Goal: Task Accomplishment & Management: Complete application form

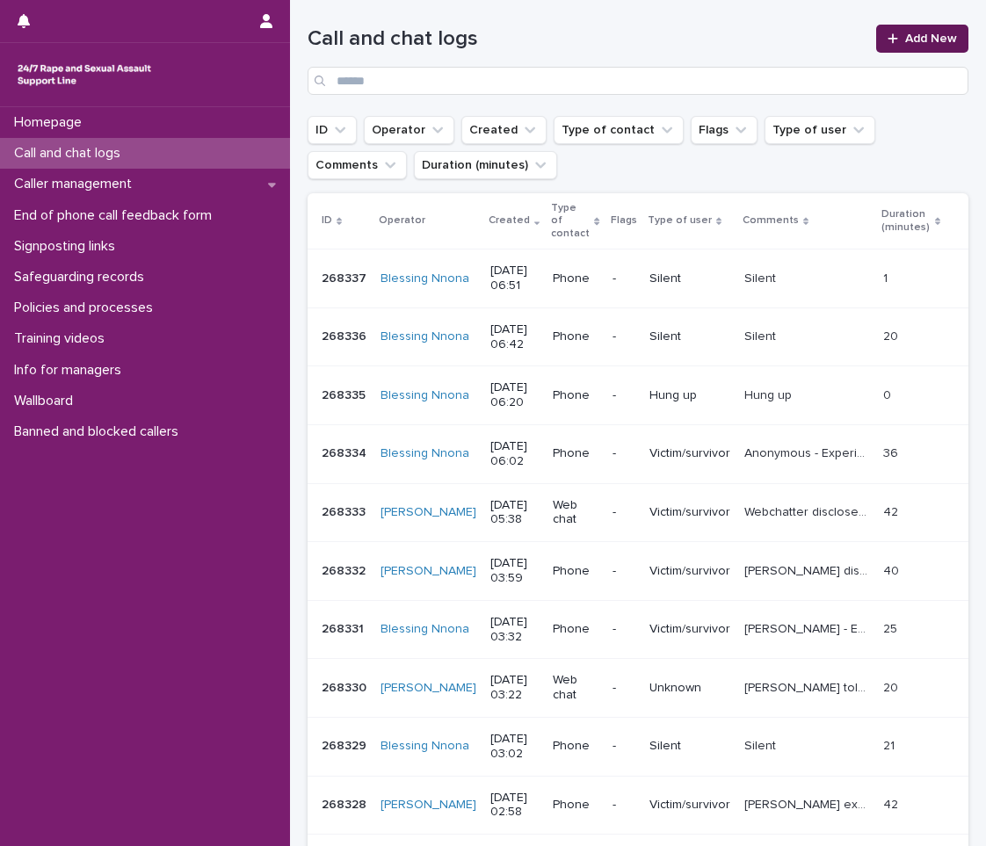
click at [905, 33] on span "Add New" at bounding box center [931, 39] width 52 height 12
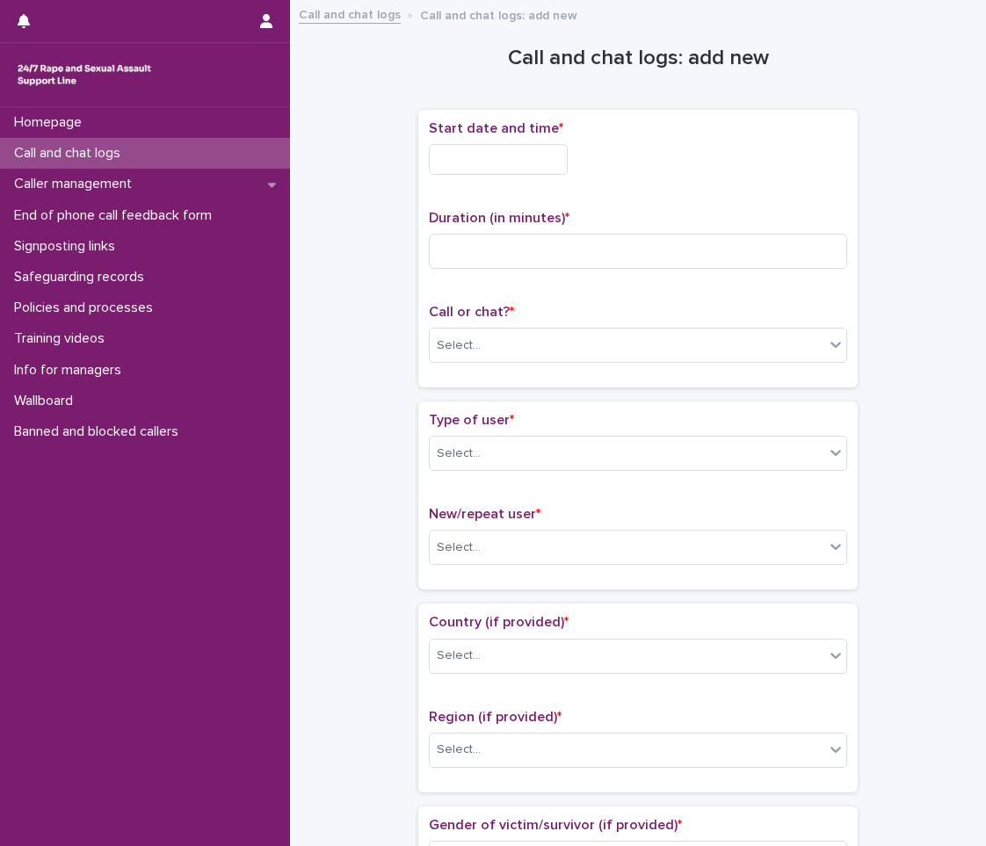
click at [526, 153] on input "text" at bounding box center [498, 159] width 139 height 31
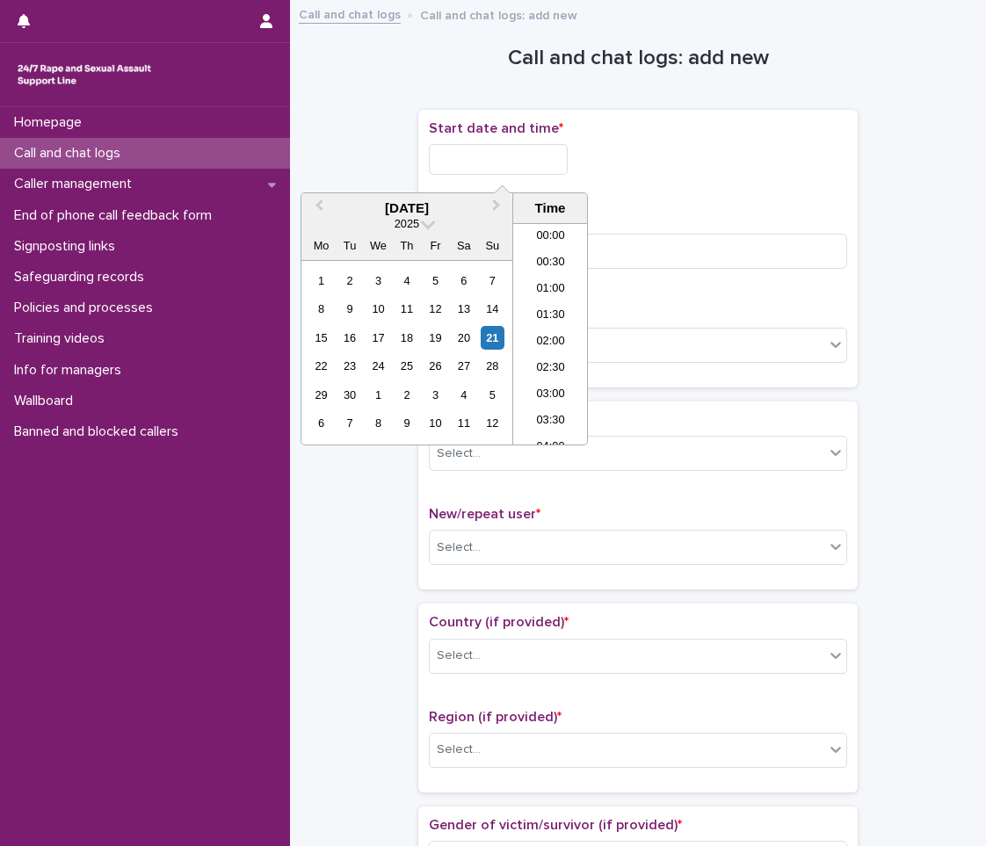
scroll to position [404, 0]
click at [546, 291] on li "08:30" at bounding box center [550, 281] width 75 height 26
drag, startPoint x: 538, startPoint y: 152, endPoint x: 506, endPoint y: 160, distance: 32.6
click at [506, 160] on input "**********" at bounding box center [498, 159] width 139 height 31
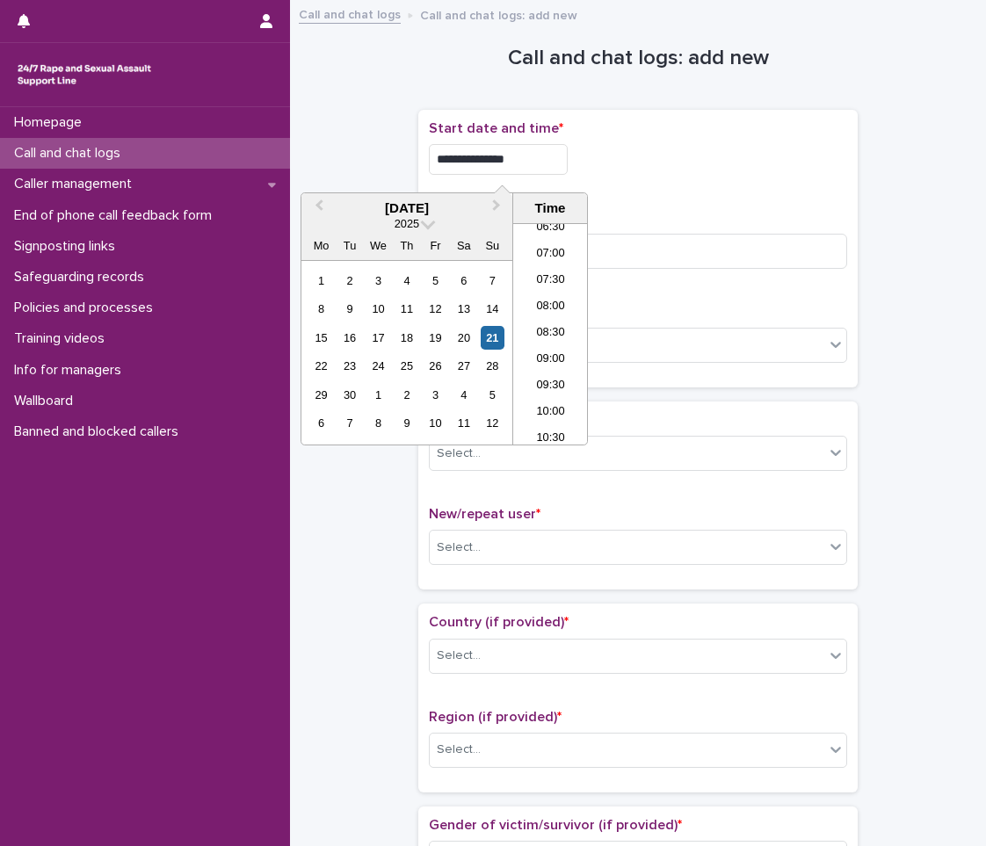
type input "**********"
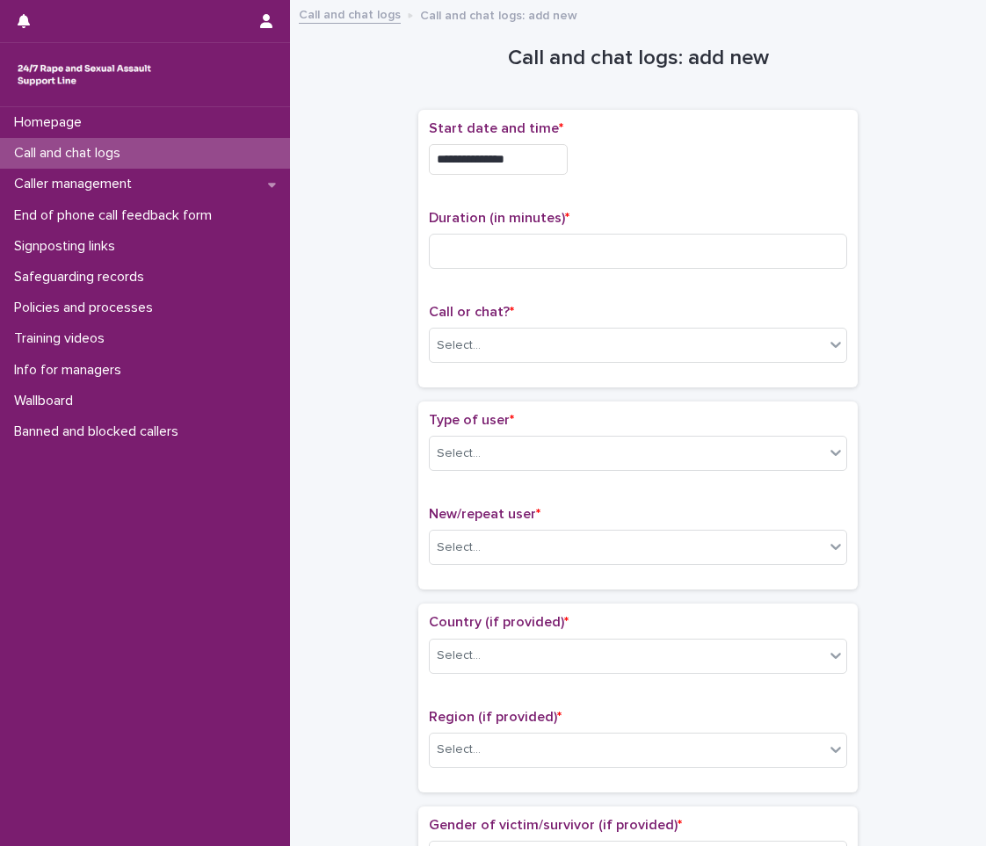
click at [797, 180] on div "**********" at bounding box center [638, 154] width 418 height 69
click at [755, 252] on input at bounding box center [638, 251] width 418 height 35
type input "**"
click at [678, 337] on div "Select..." at bounding box center [627, 345] width 394 height 29
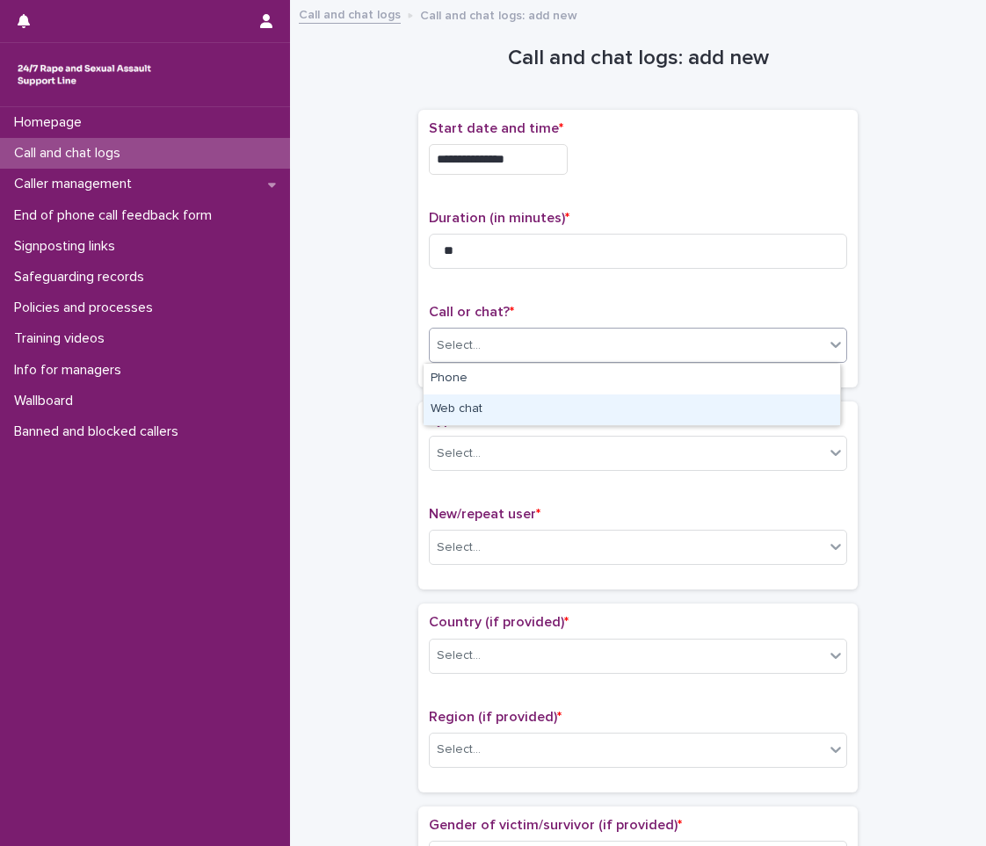
click at [675, 400] on div "Web chat" at bounding box center [631, 409] width 416 height 31
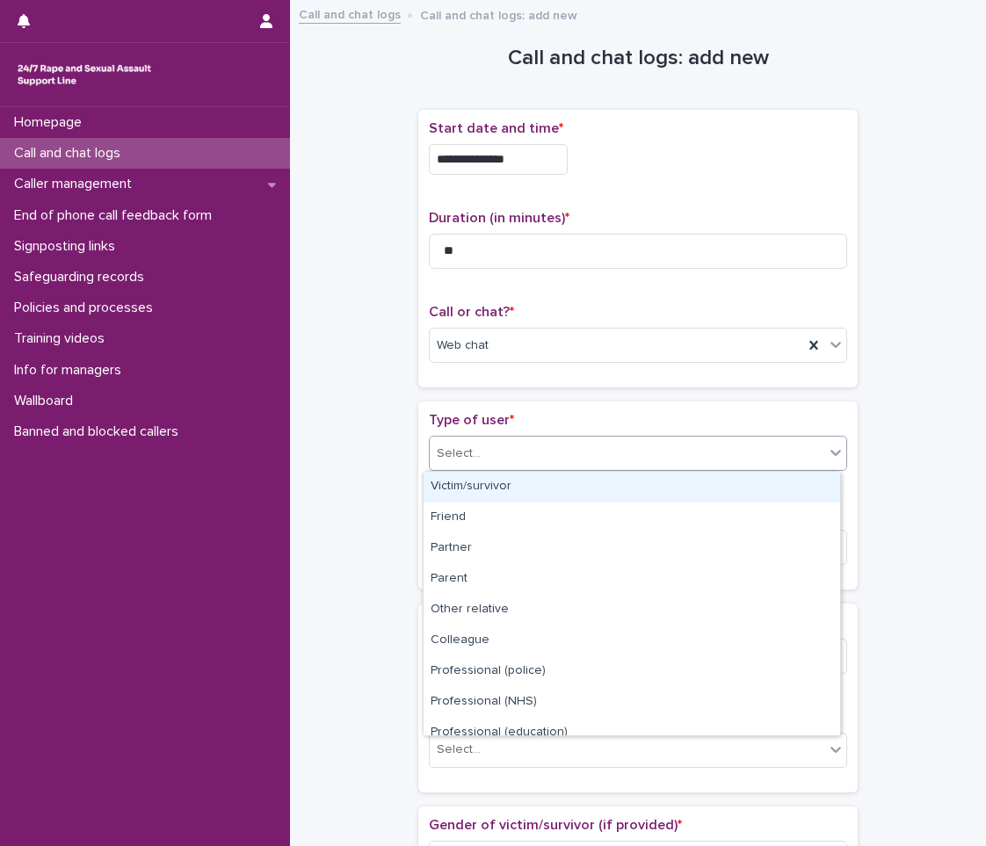
click at [595, 439] on div "Select..." at bounding box center [627, 453] width 394 height 29
click at [558, 479] on div "Victim/survivor" at bounding box center [631, 487] width 416 height 31
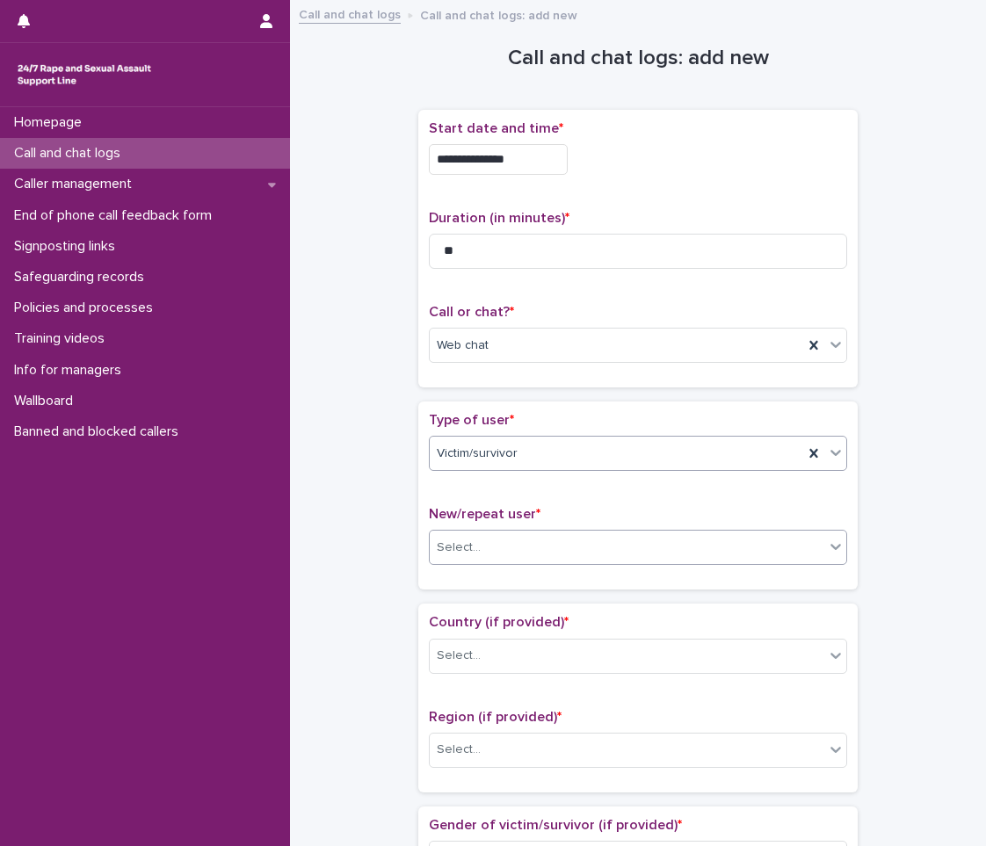
click at [530, 560] on div "Select..." at bounding box center [627, 547] width 394 height 29
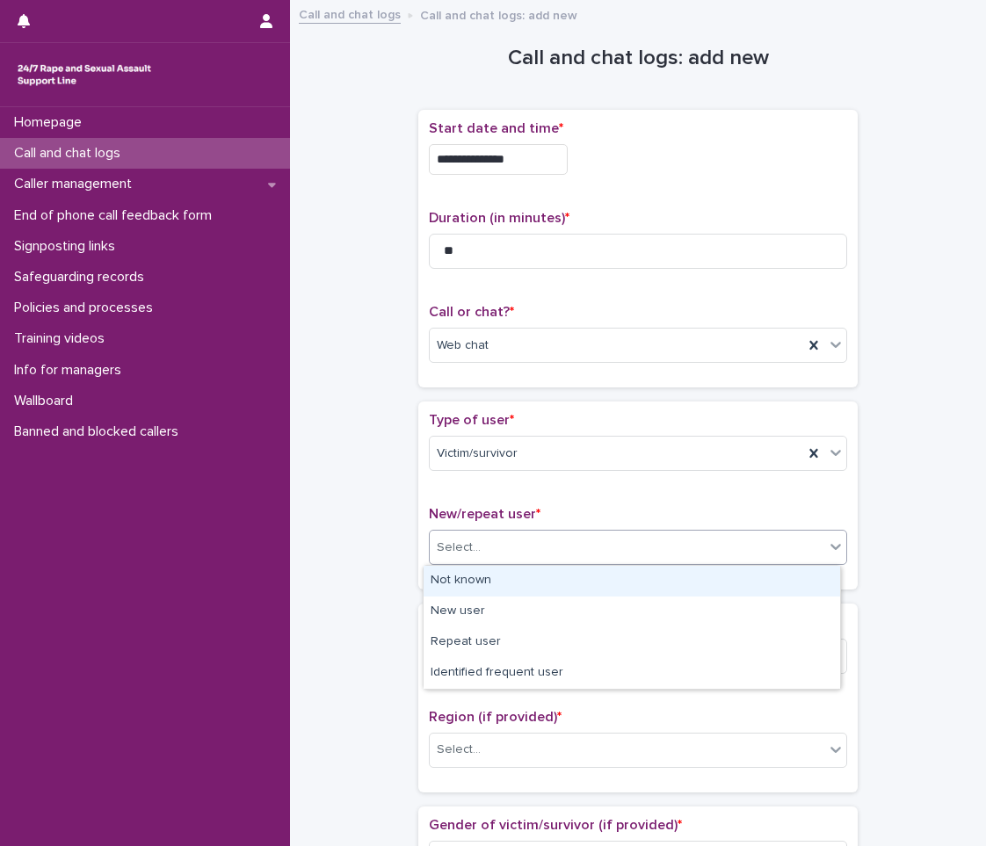
click at [524, 582] on div "Not known" at bounding box center [631, 581] width 416 height 31
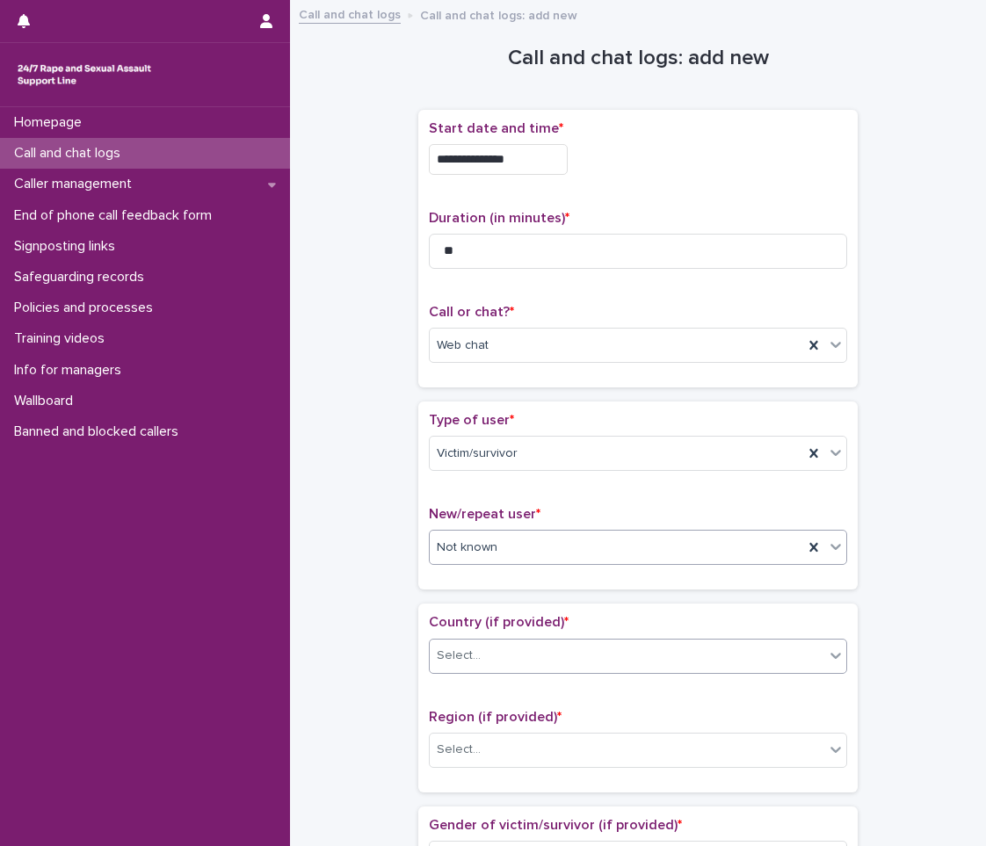
click at [509, 655] on div "Select..." at bounding box center [627, 655] width 394 height 29
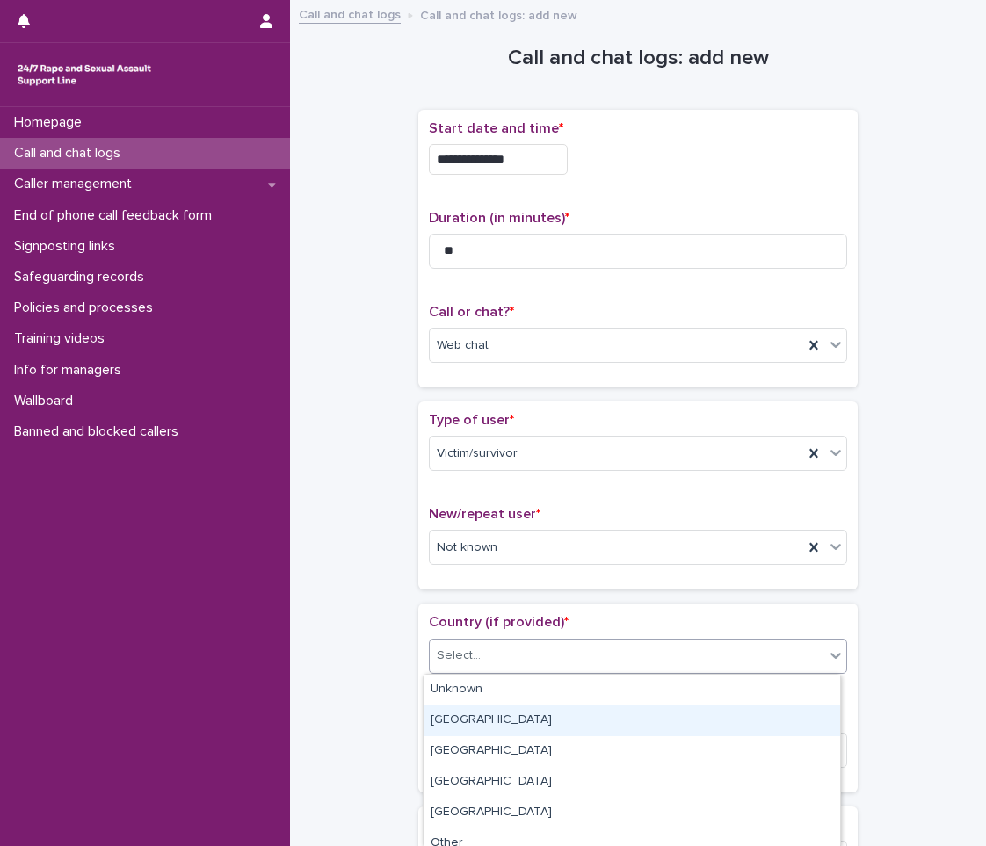
click at [486, 714] on div "[GEOGRAPHIC_DATA]" at bounding box center [631, 720] width 416 height 31
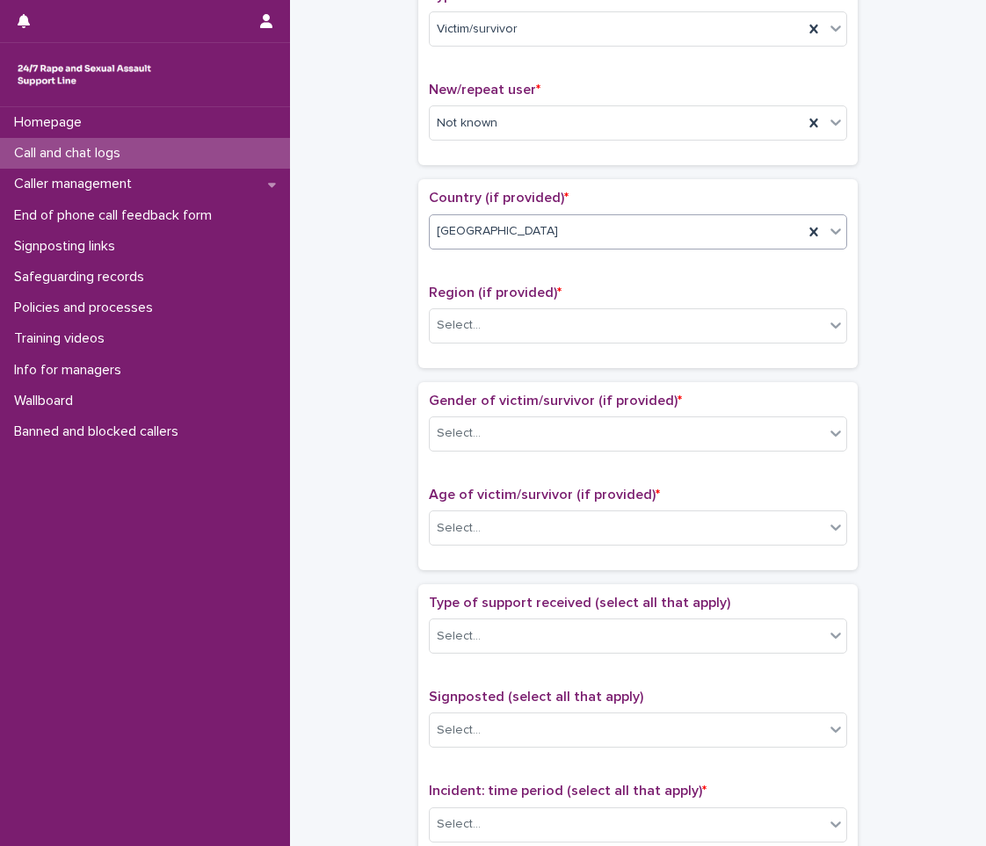
scroll to position [439, 0]
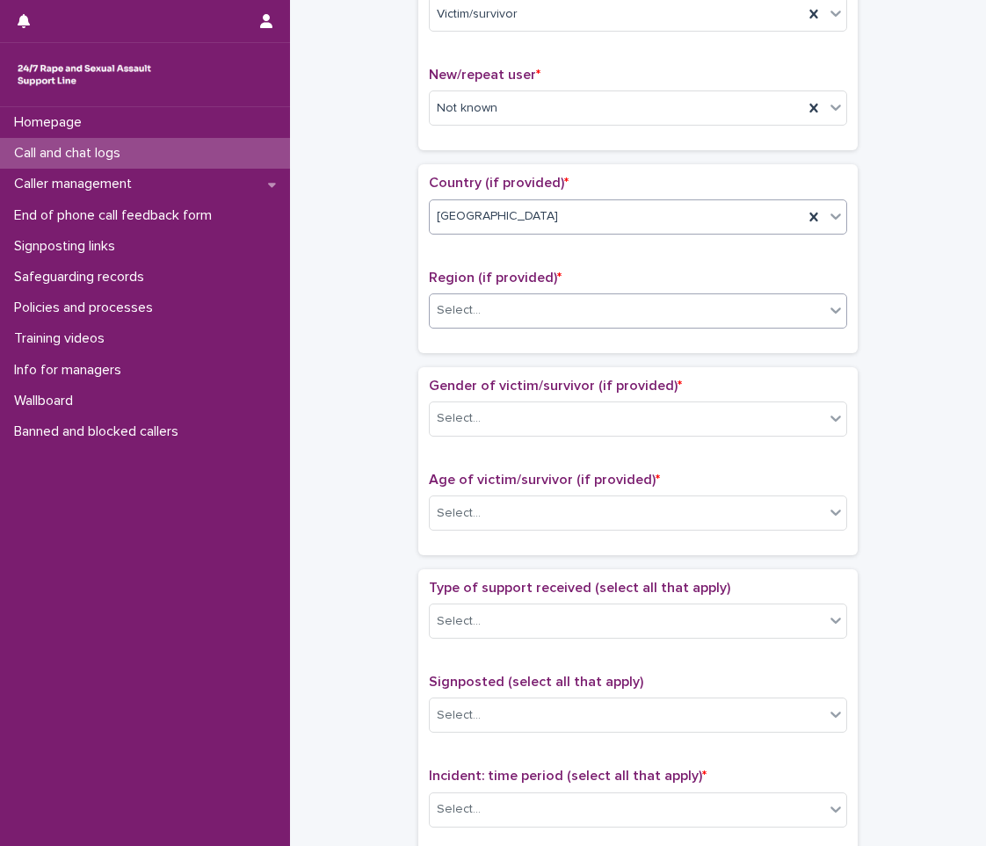
click at [516, 326] on div "Select..." at bounding box center [638, 310] width 418 height 35
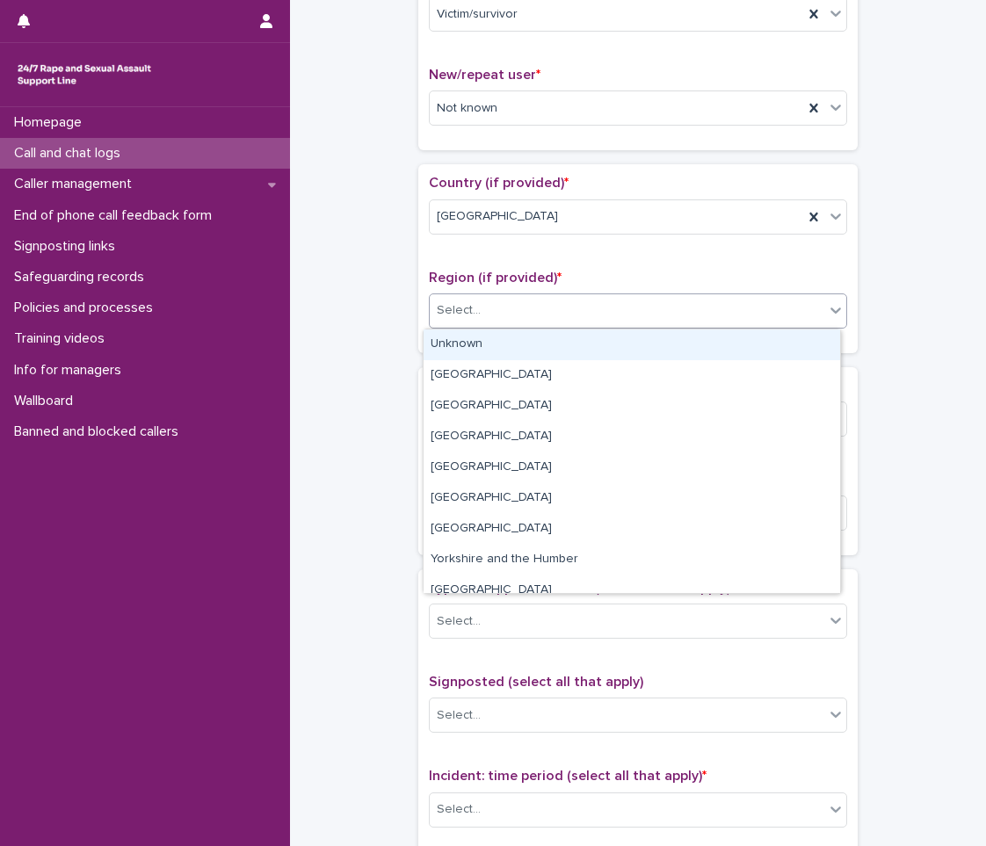
click at [516, 341] on div "Unknown" at bounding box center [631, 344] width 416 height 31
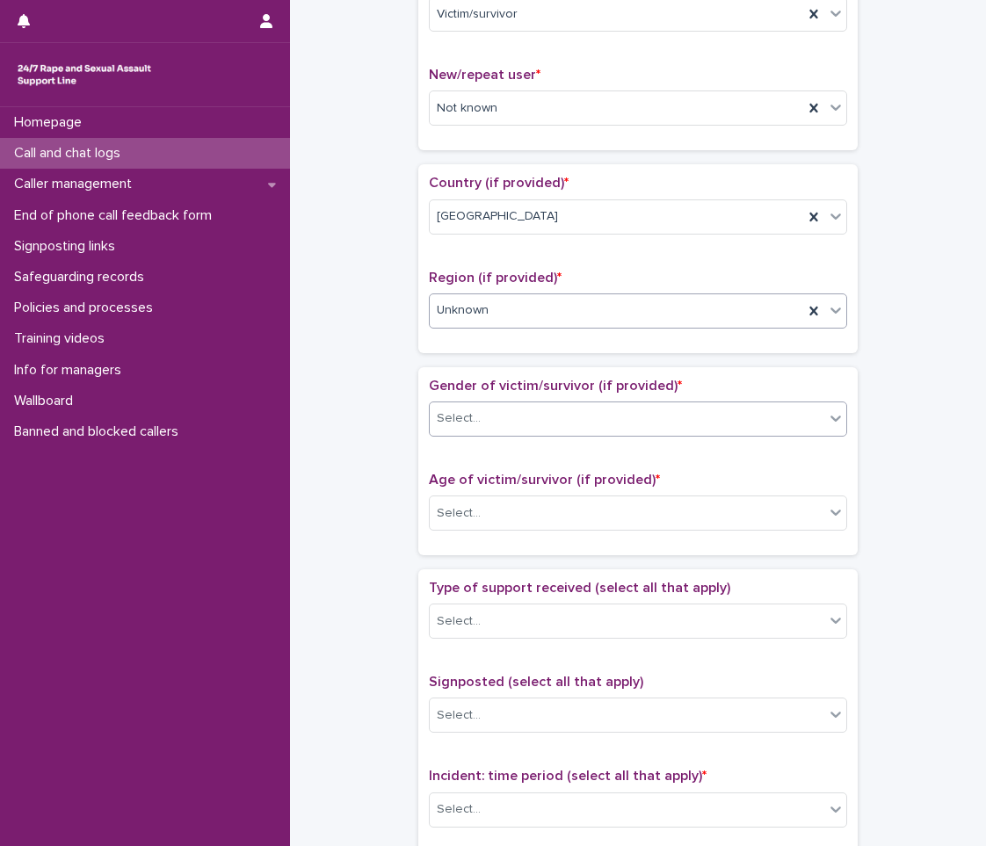
click at [509, 424] on div "Select..." at bounding box center [627, 418] width 394 height 29
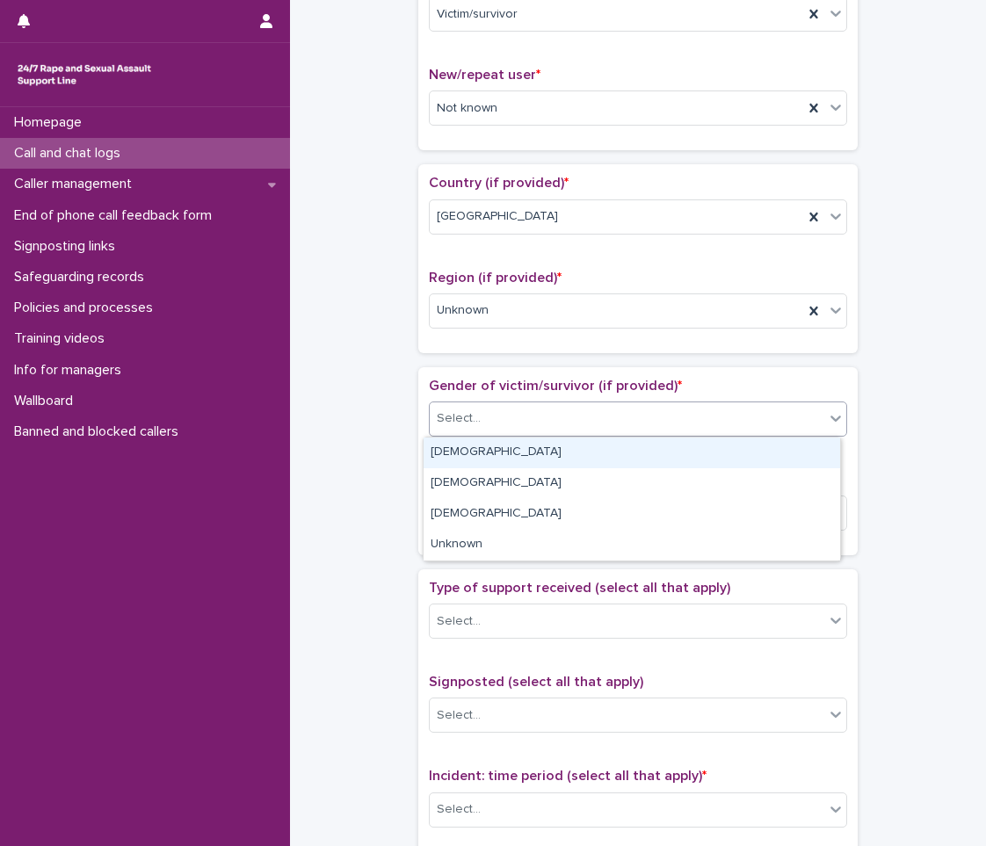
click at [508, 445] on div "[DEMOGRAPHIC_DATA]" at bounding box center [631, 452] width 416 height 31
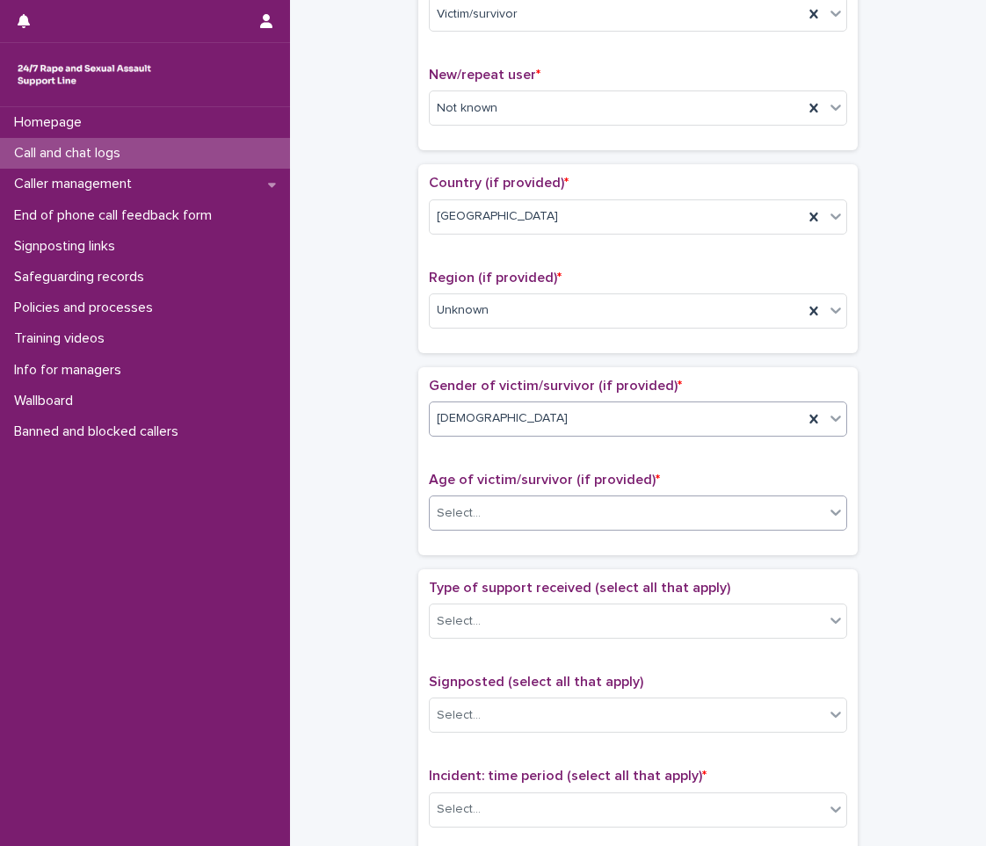
click at [518, 528] on div "Select..." at bounding box center [638, 512] width 418 height 35
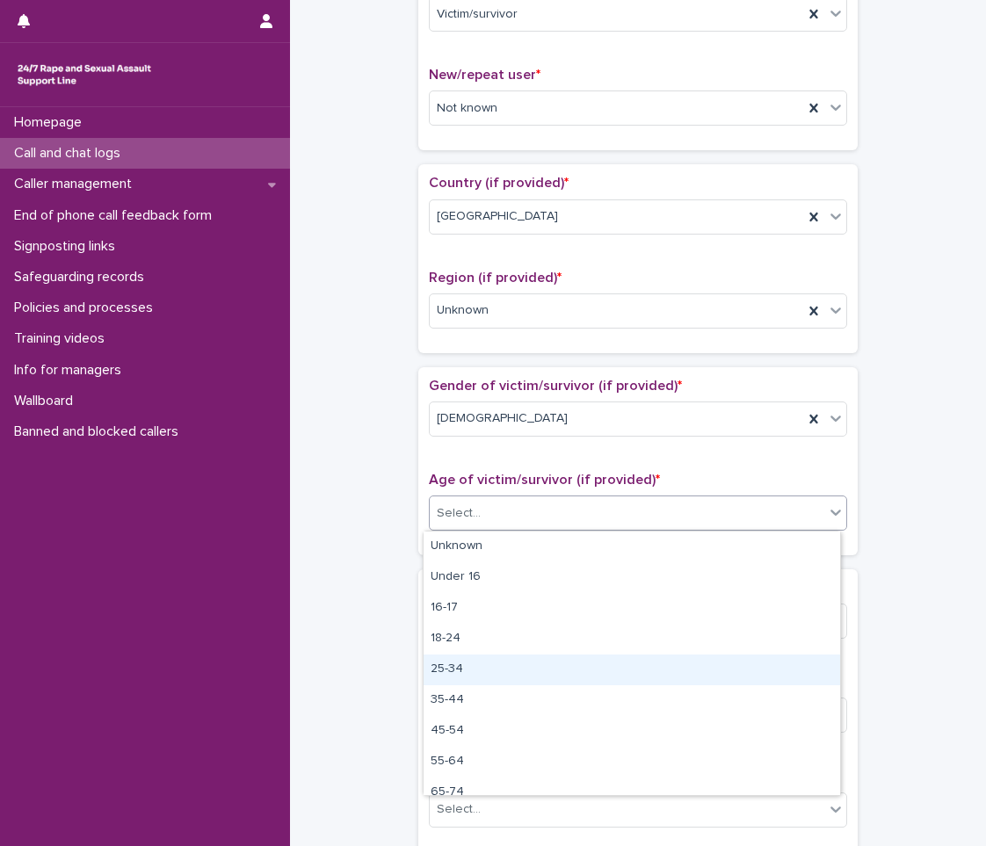
click at [524, 675] on div "25-34" at bounding box center [631, 669] width 416 height 31
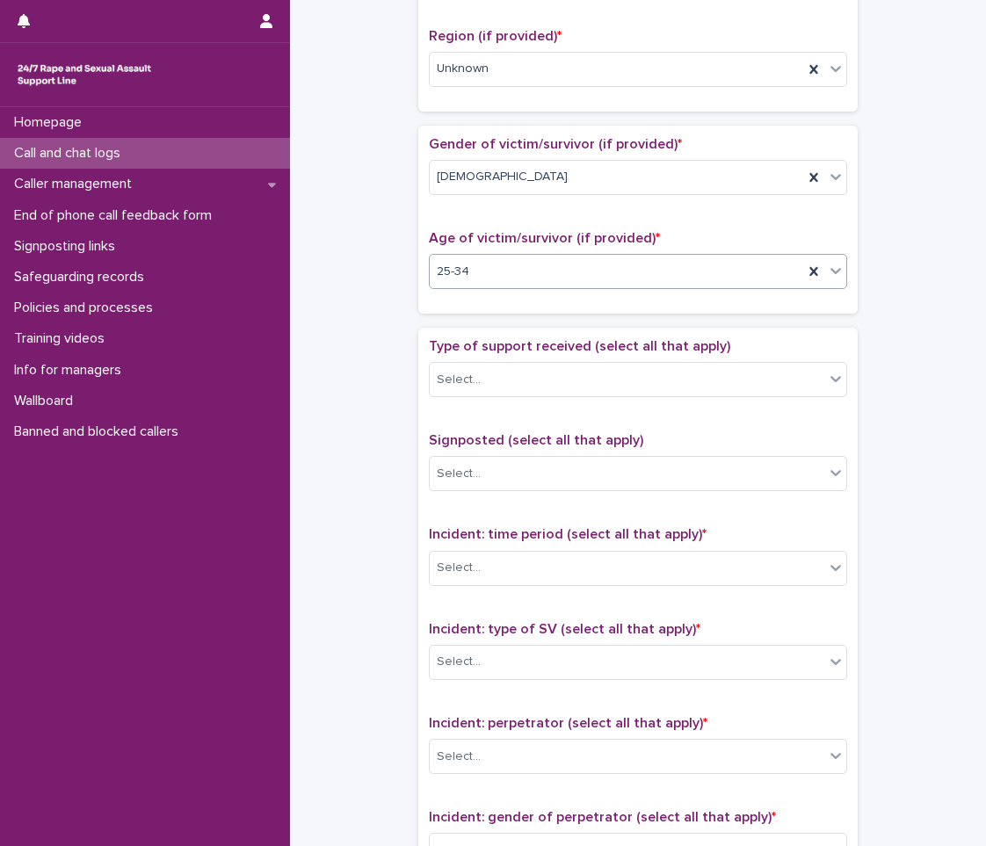
scroll to position [703, 0]
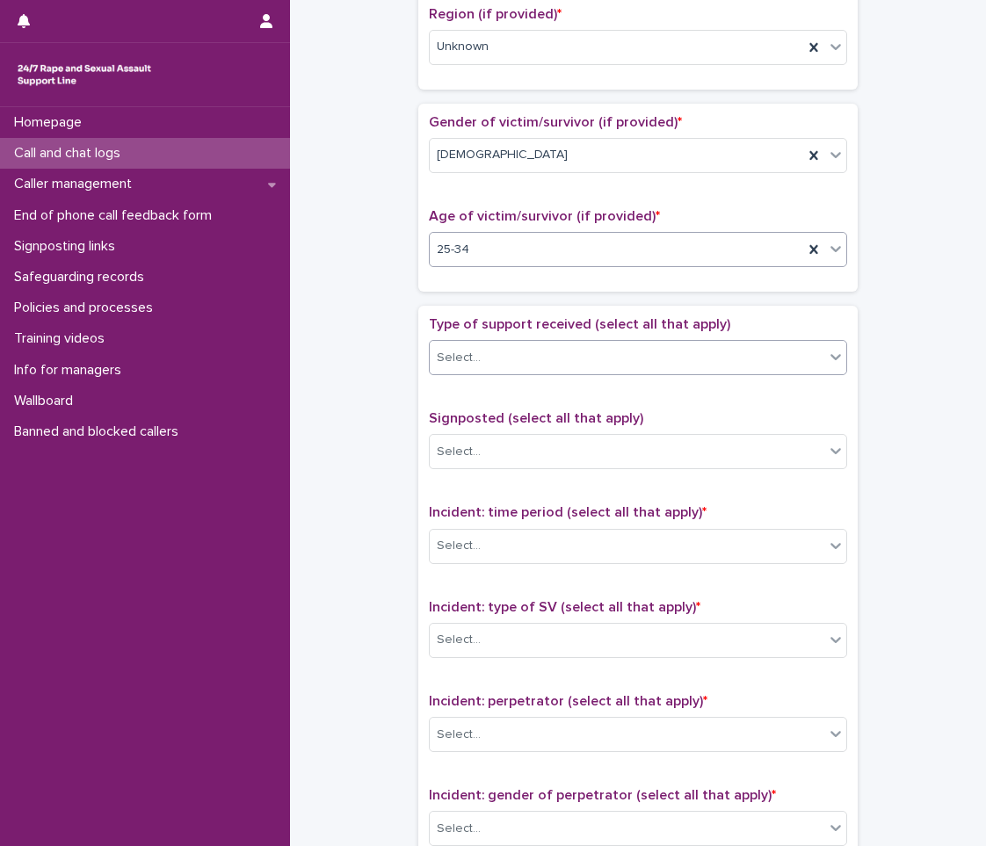
click at [522, 347] on div "Select..." at bounding box center [627, 357] width 394 height 29
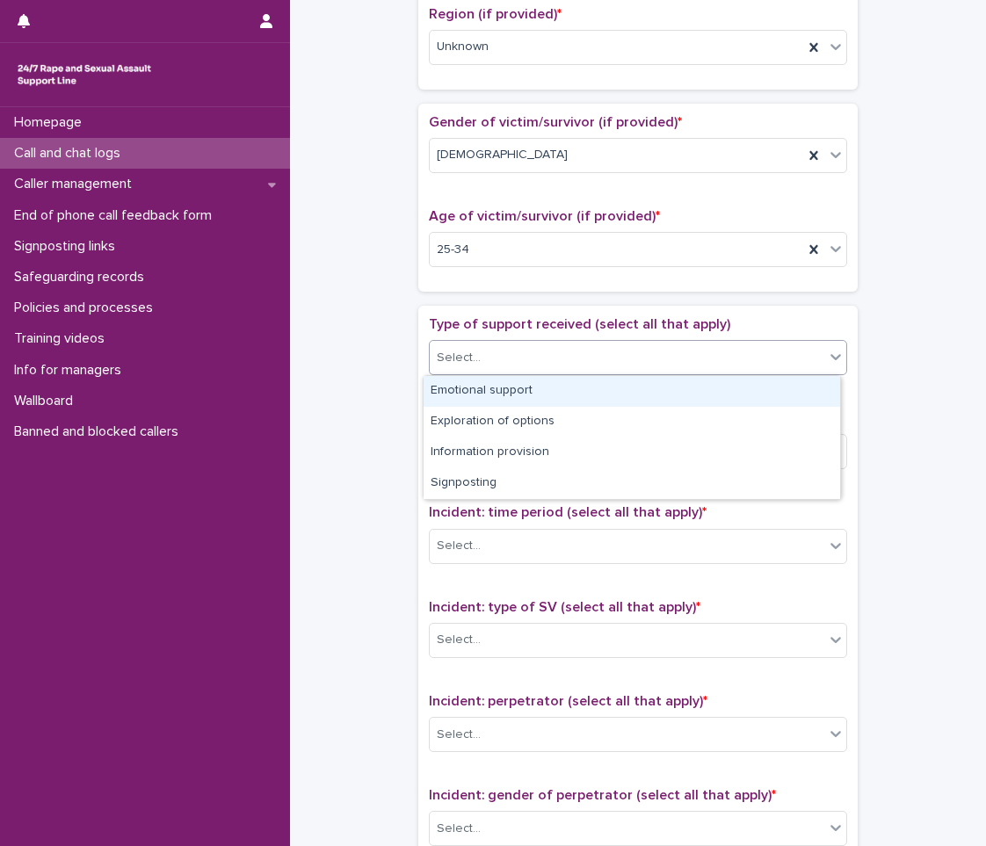
click at [526, 390] on div "Emotional support" at bounding box center [631, 391] width 416 height 31
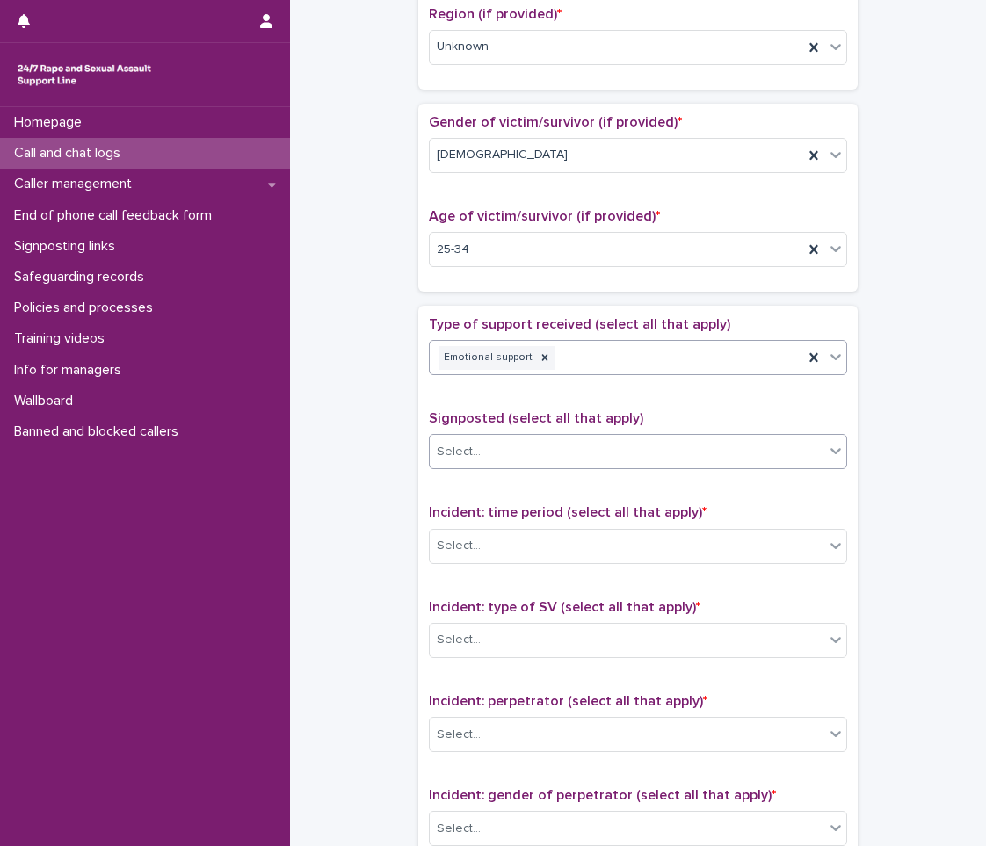
click at [505, 437] on div "Select..." at bounding box center [627, 451] width 394 height 29
click at [376, 444] on div "**********" at bounding box center [637, 206] width 661 height 1796
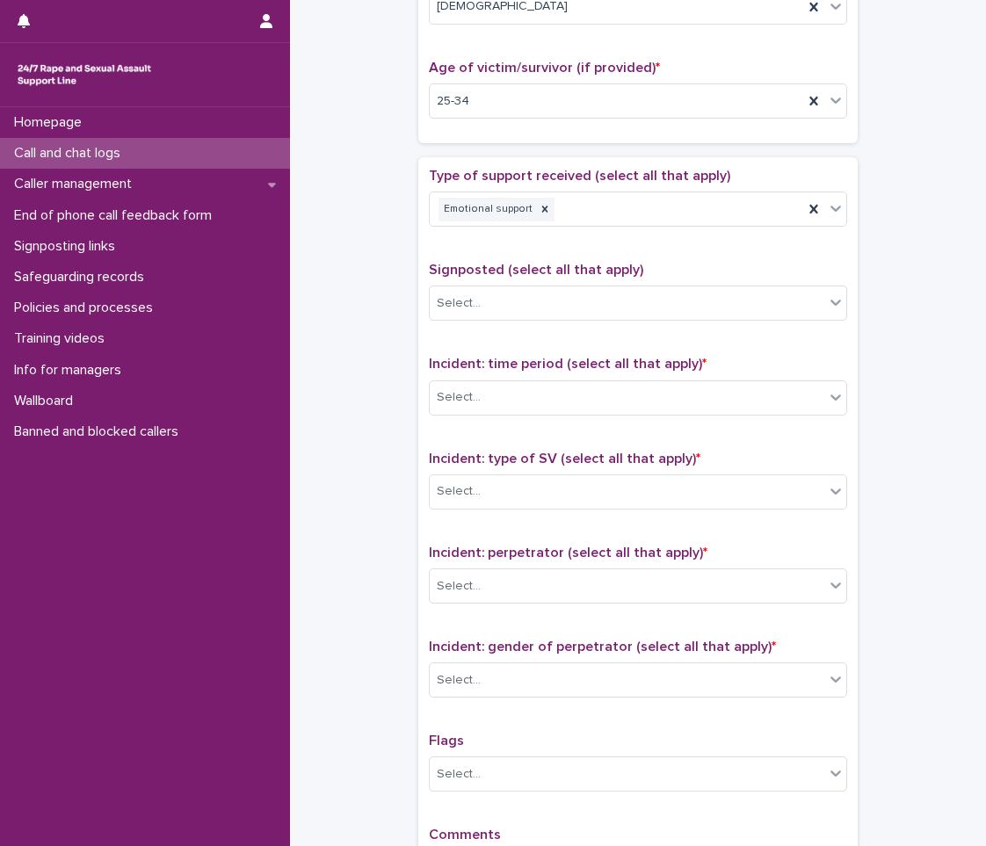
scroll to position [966, 0]
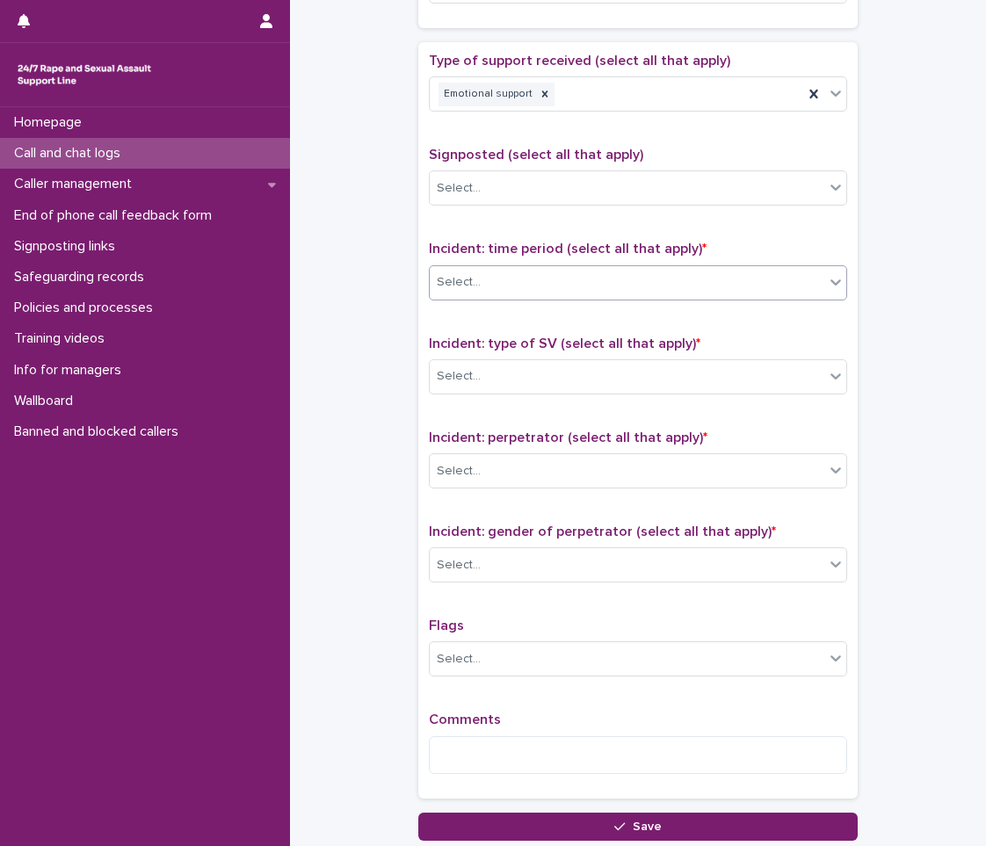
click at [500, 300] on body "**********" at bounding box center [493, 423] width 986 height 846
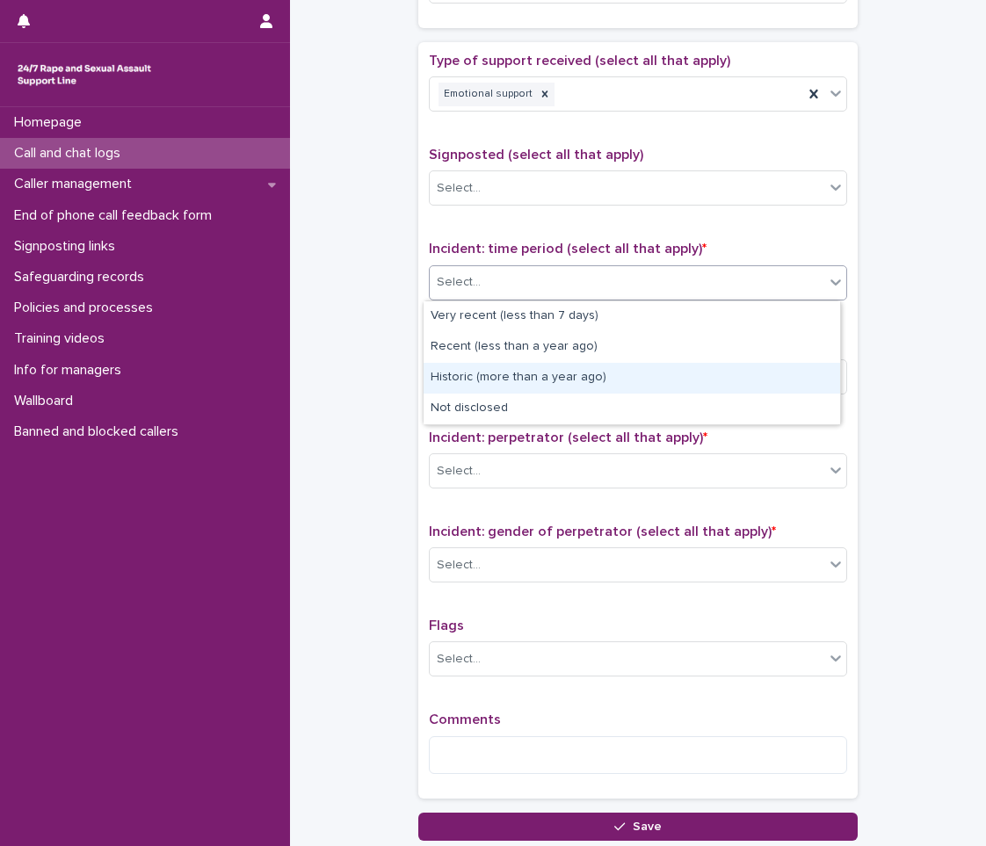
click at [497, 386] on div "Historic (more than a year ago)" at bounding box center [631, 378] width 416 height 31
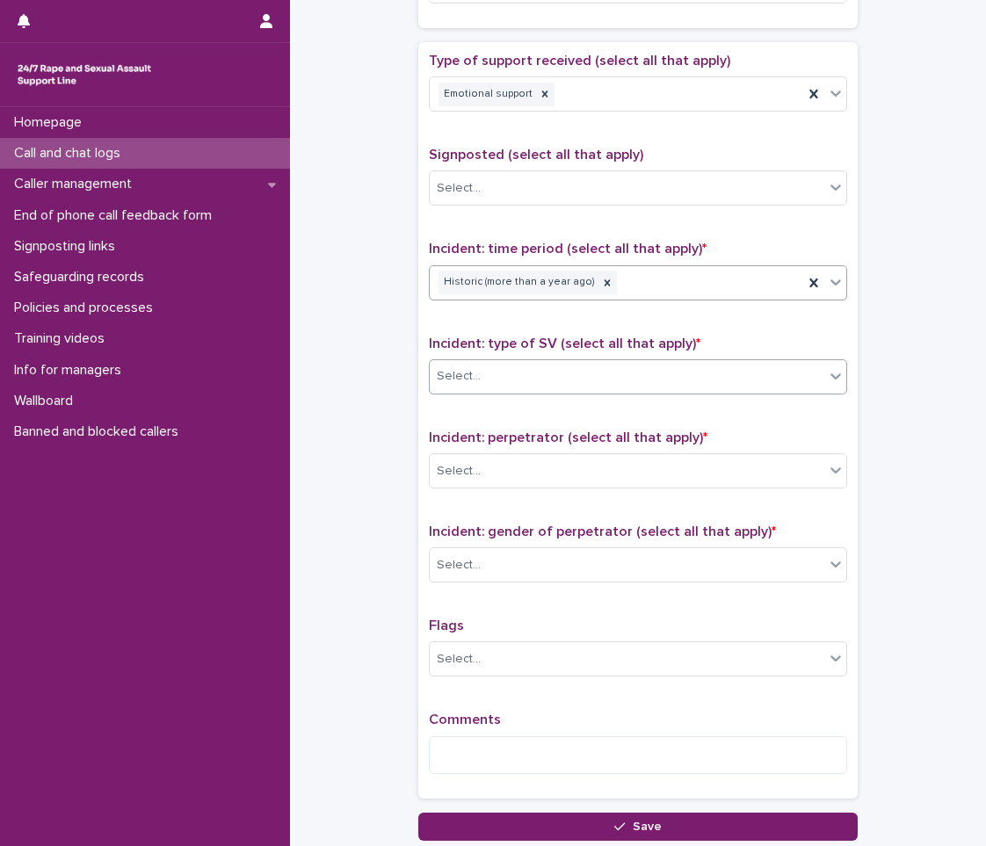
click at [500, 376] on div "Select..." at bounding box center [627, 376] width 394 height 29
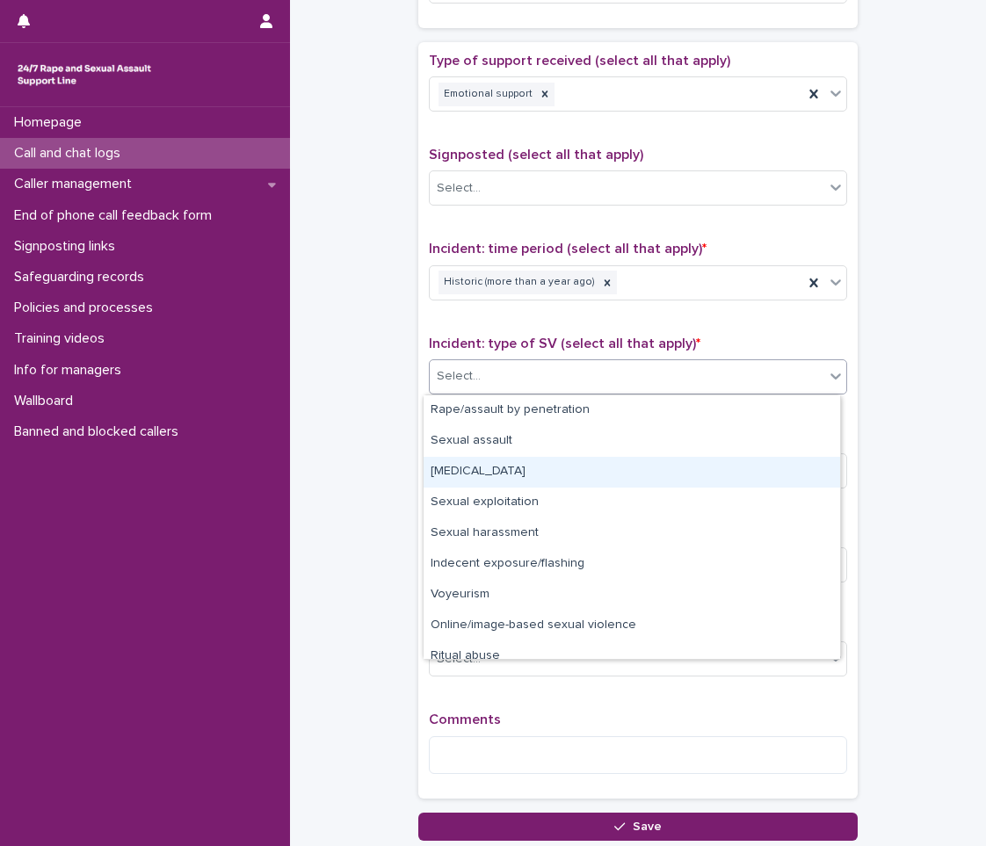
click at [495, 476] on div "[MEDICAL_DATA]" at bounding box center [631, 472] width 416 height 31
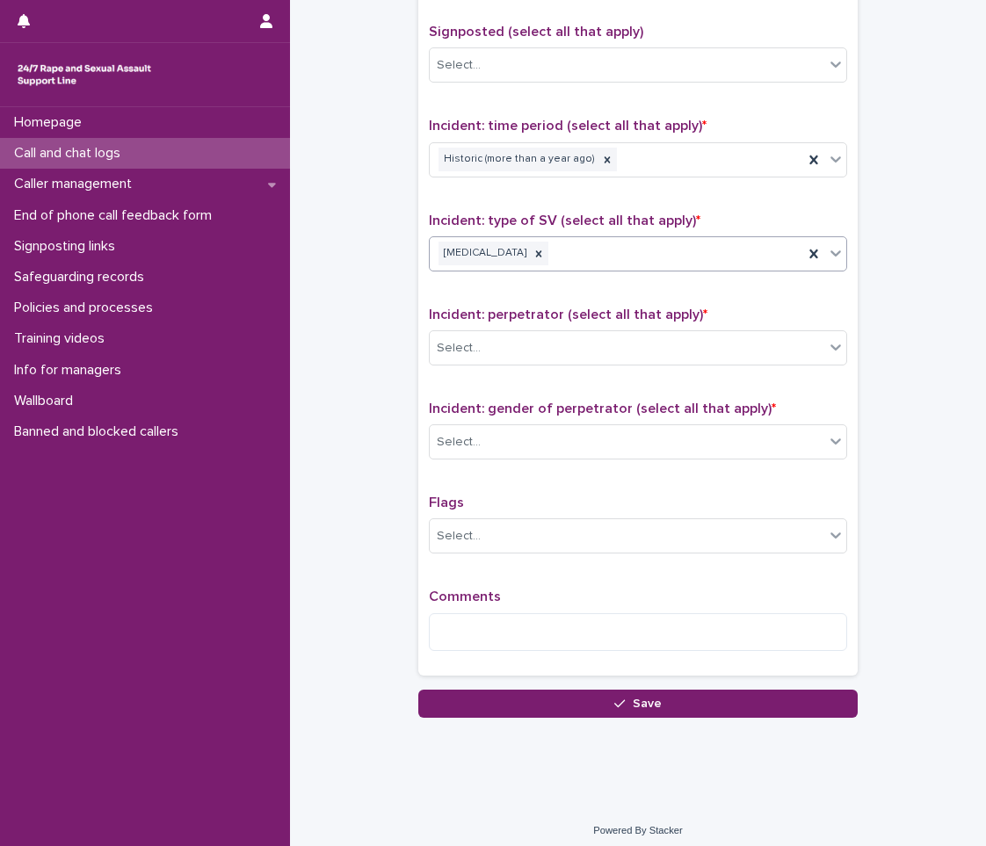
scroll to position [1098, 0]
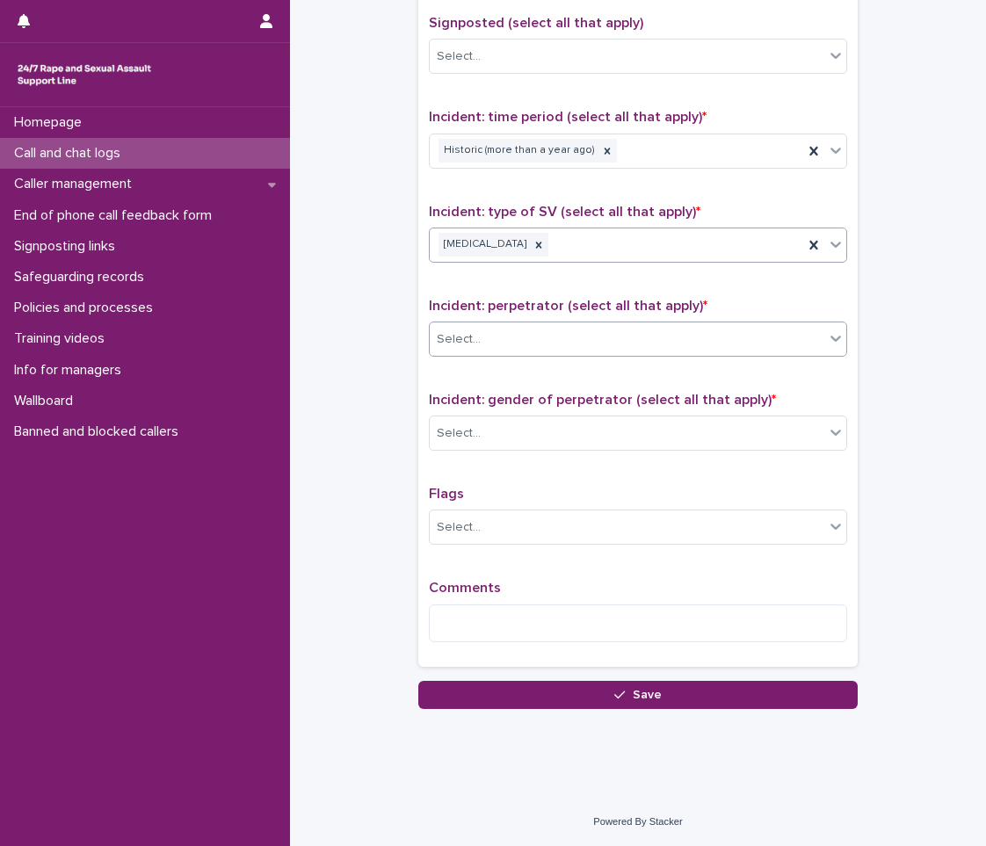
click at [533, 336] on div "Select..." at bounding box center [627, 339] width 394 height 29
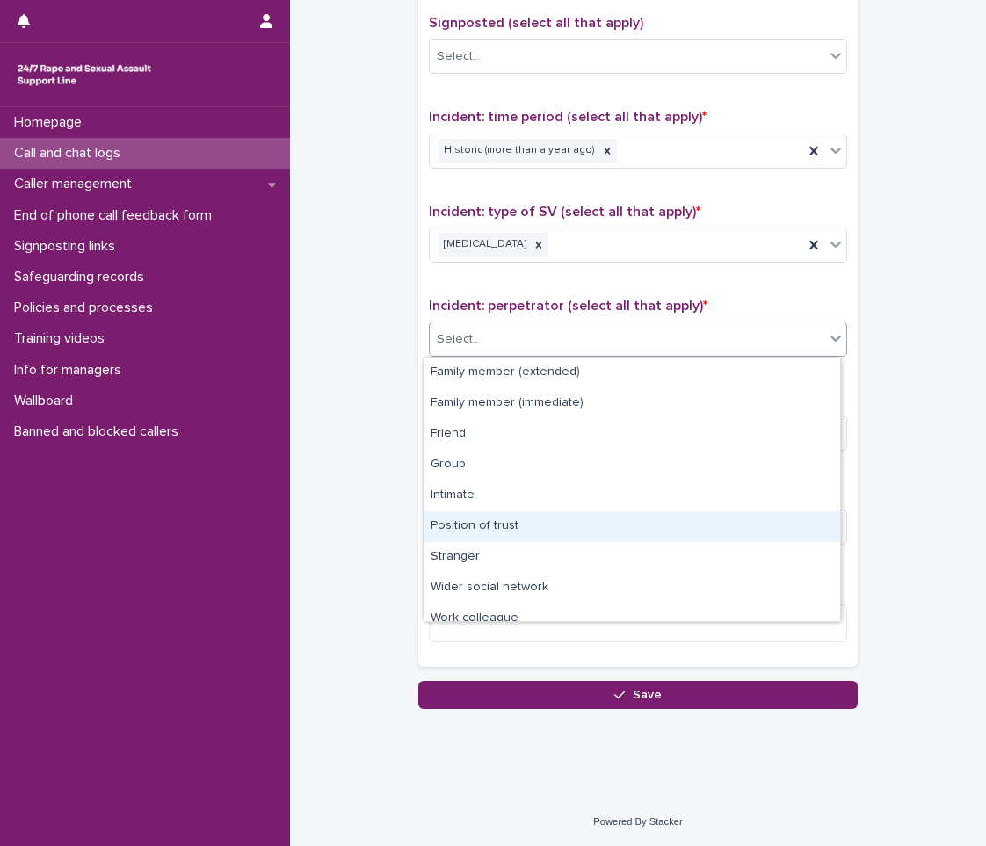
click at [519, 524] on div "Position of trust" at bounding box center [631, 526] width 416 height 31
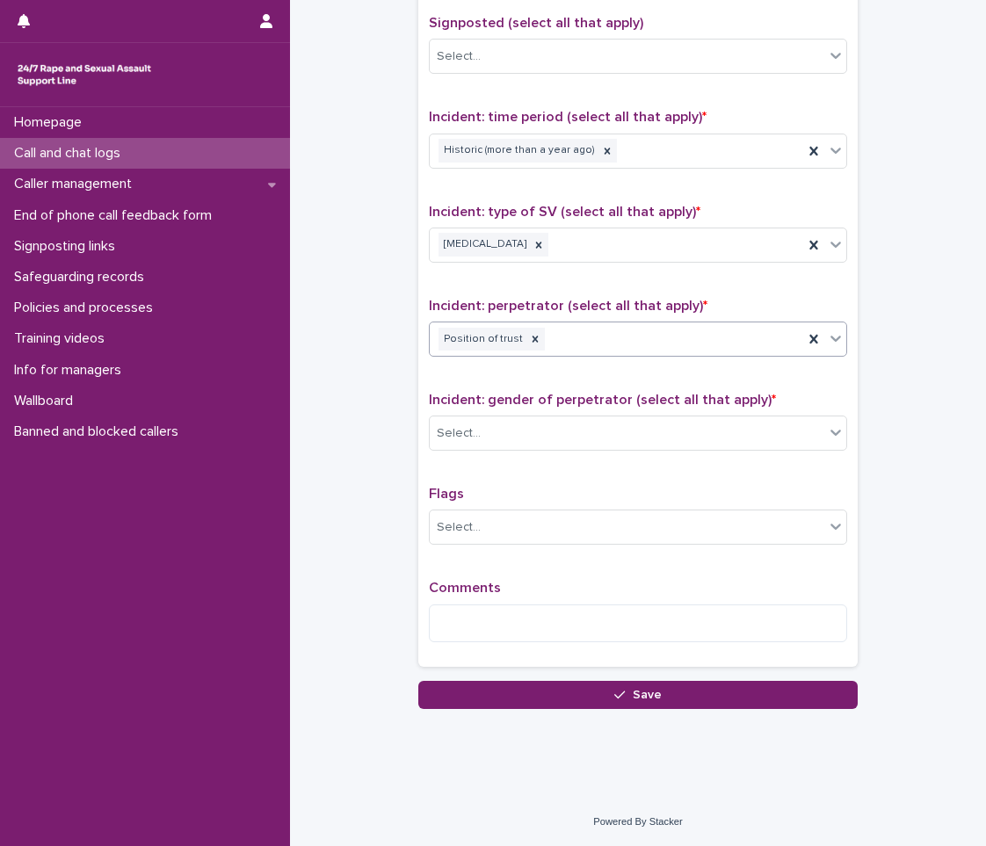
click at [624, 347] on div "Position of trust" at bounding box center [616, 339] width 373 height 31
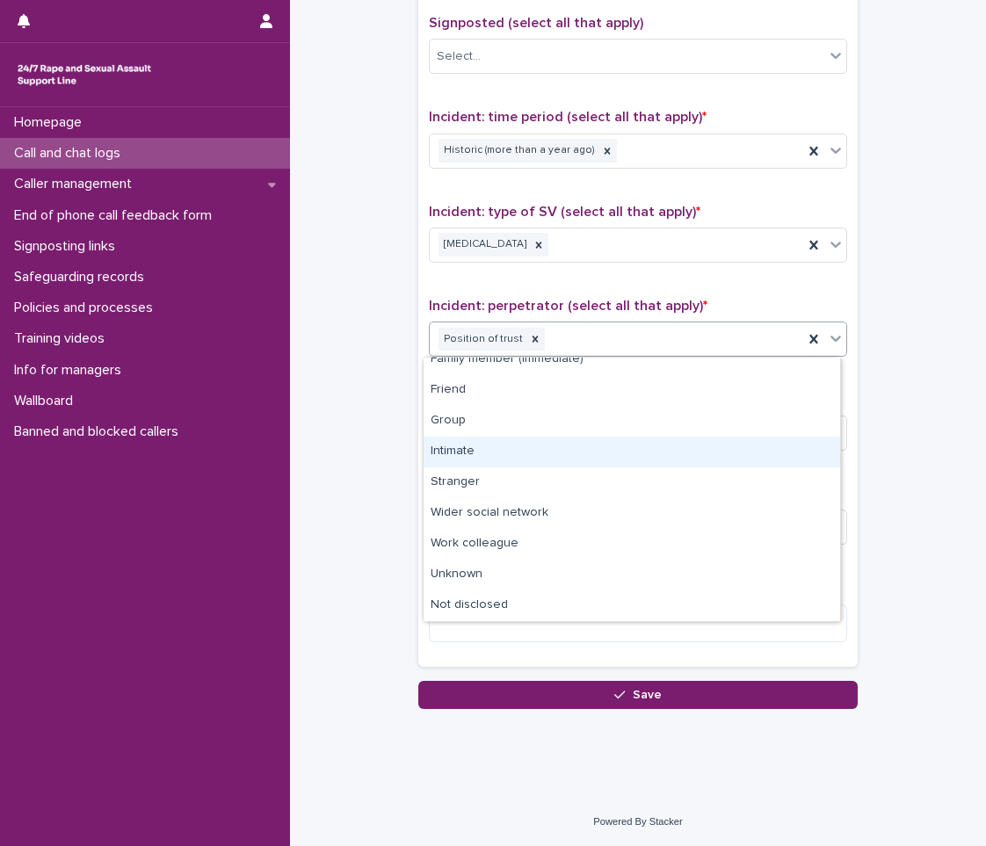
scroll to position [0, 0]
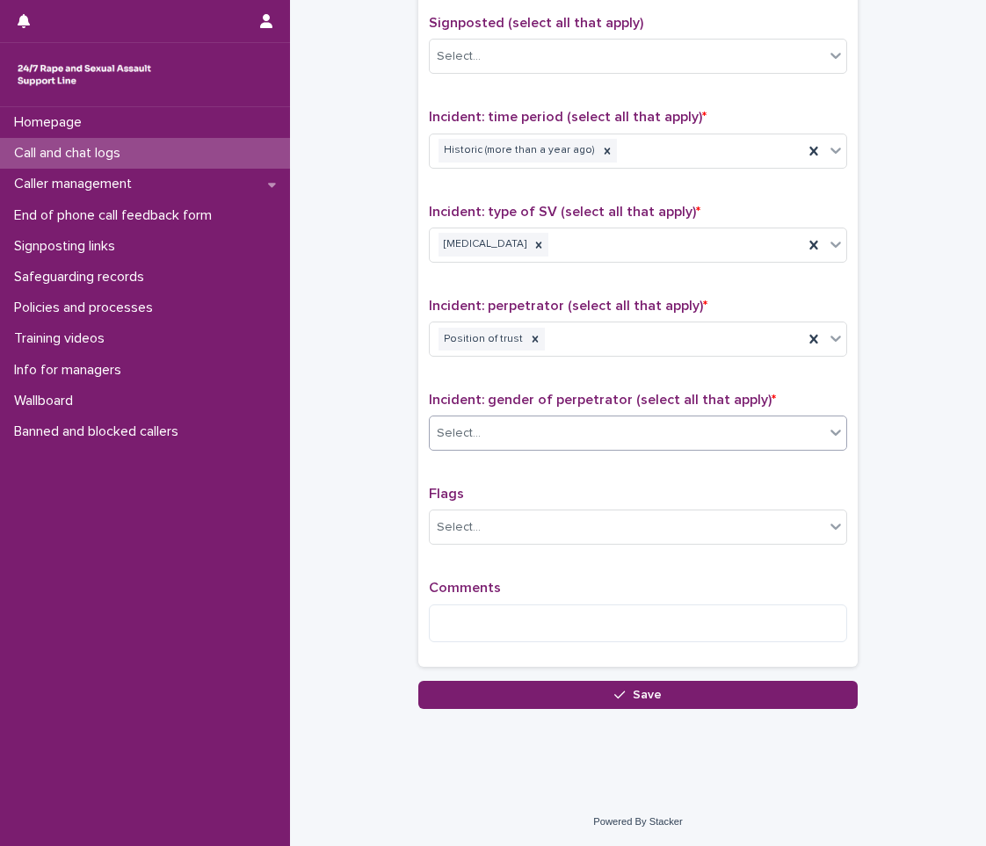
click at [482, 438] on input "text" at bounding box center [483, 433] width 2 height 15
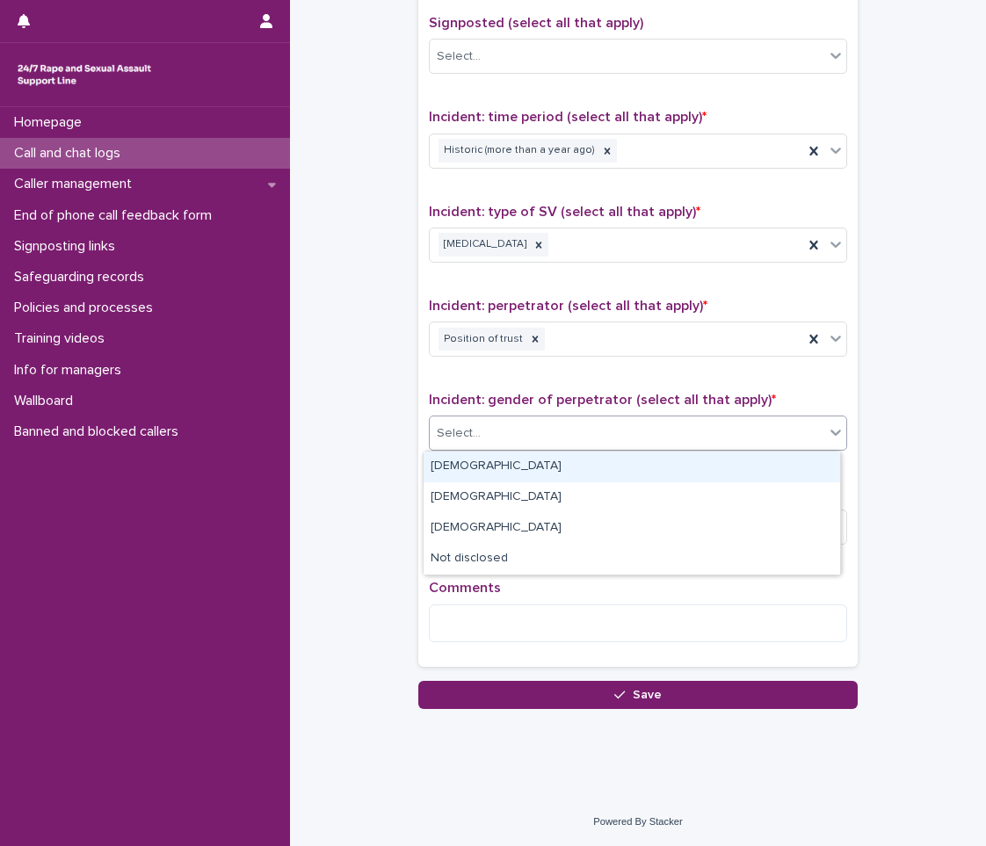
click at [472, 472] on div "[DEMOGRAPHIC_DATA]" at bounding box center [631, 466] width 416 height 31
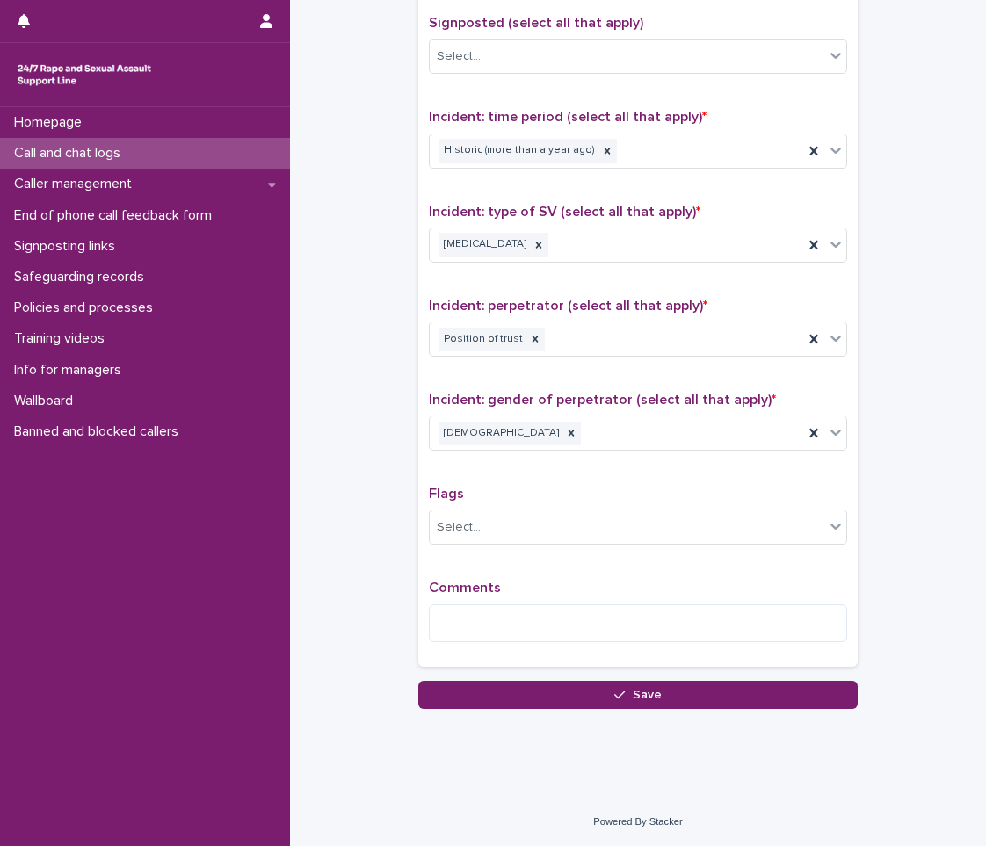
click at [469, 586] on span "Comments" at bounding box center [465, 588] width 72 height 14
click at [465, 609] on textarea at bounding box center [638, 623] width 418 height 38
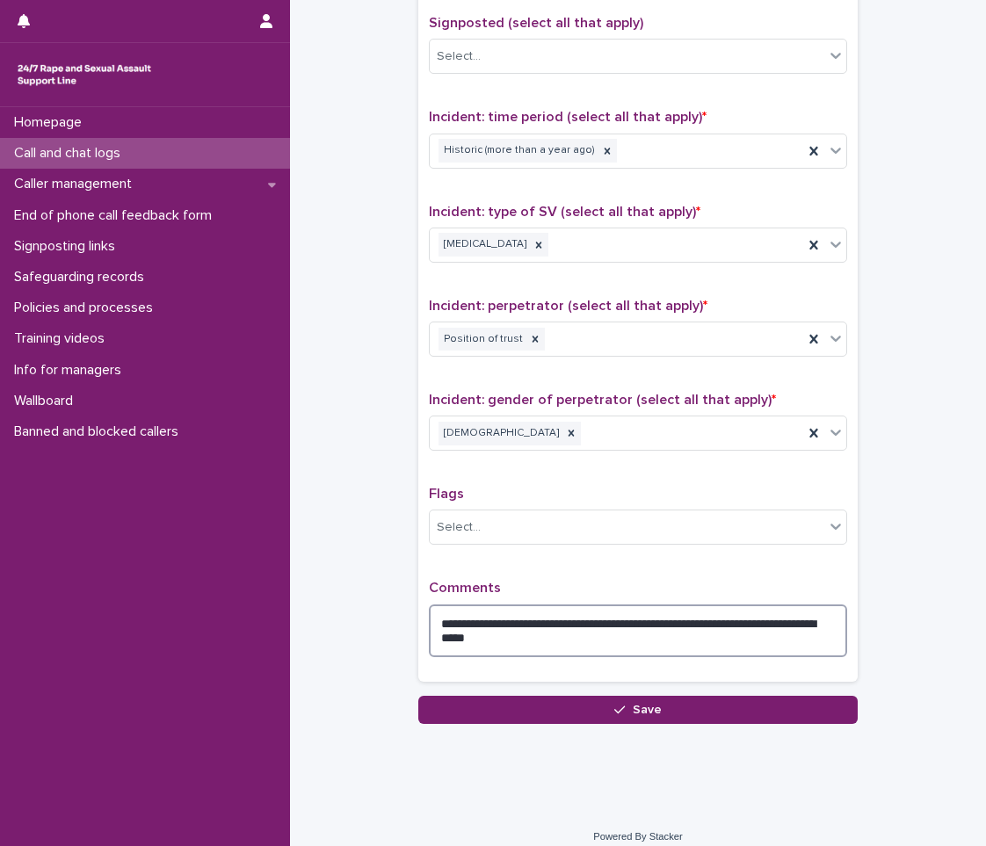
click at [654, 639] on textarea "**********" at bounding box center [638, 630] width 418 height 53
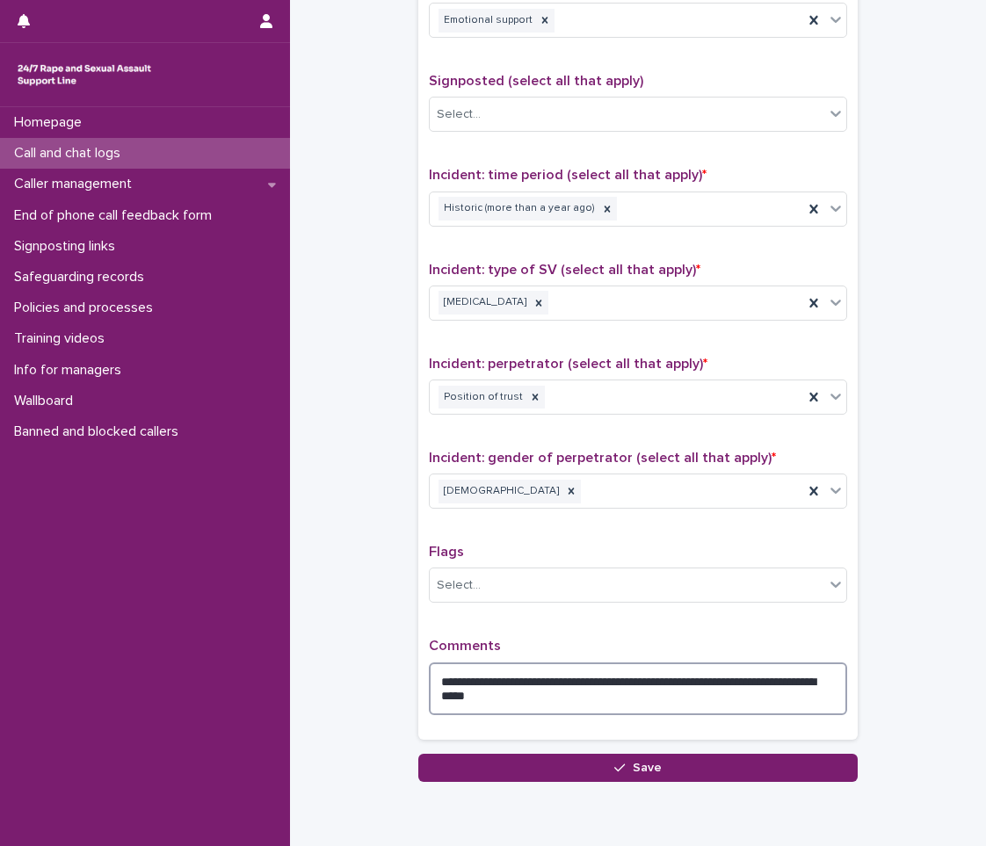
scroll to position [1010, 0]
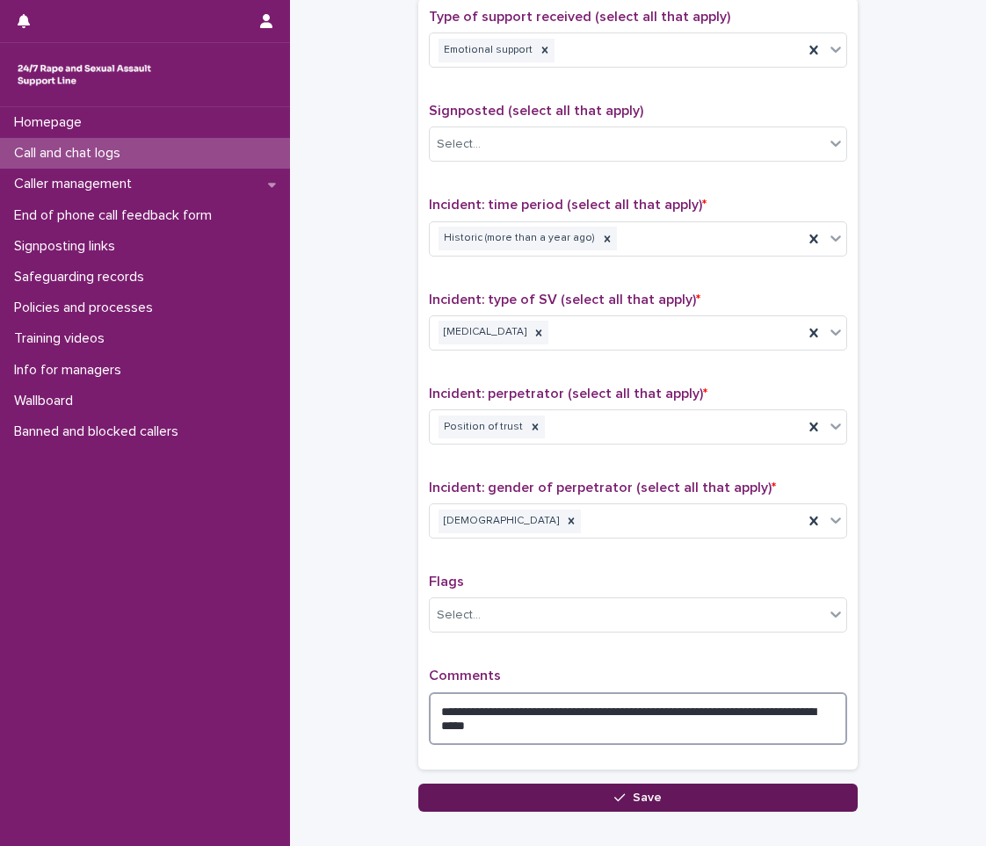
type textarea "**********"
click at [644, 788] on button "Save" at bounding box center [637, 798] width 439 height 28
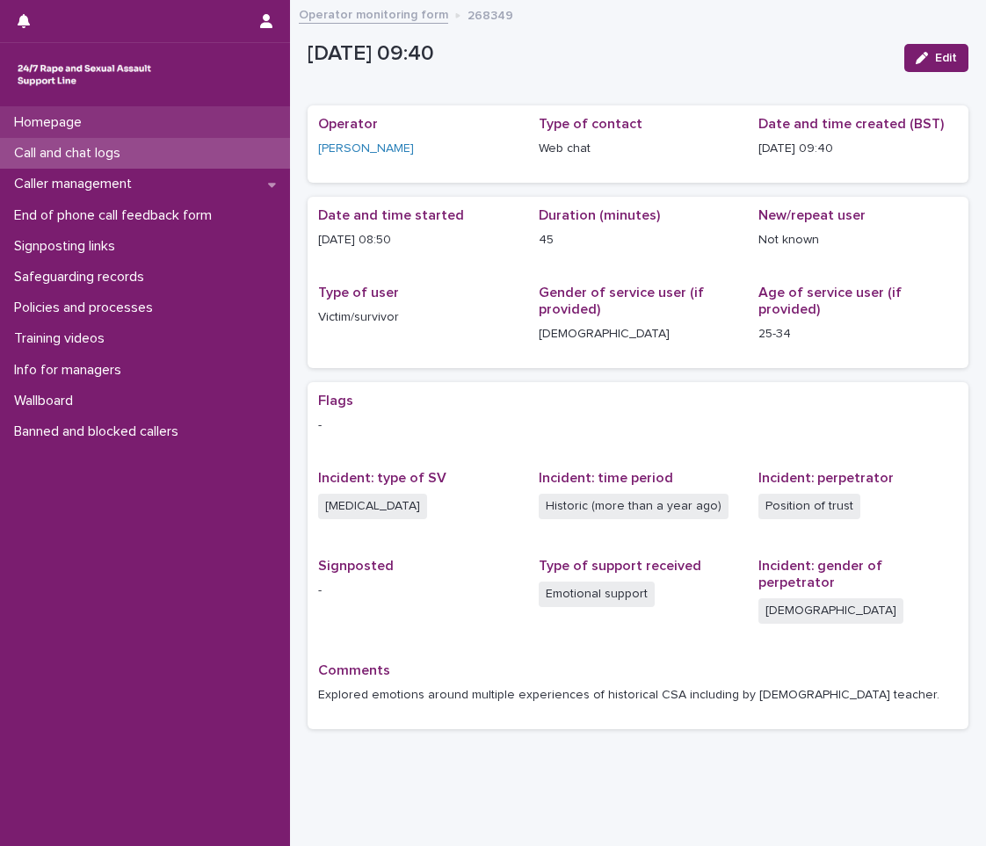
click at [145, 131] on div "Homepage" at bounding box center [145, 122] width 290 height 31
